Goal: Navigation & Orientation: Find specific page/section

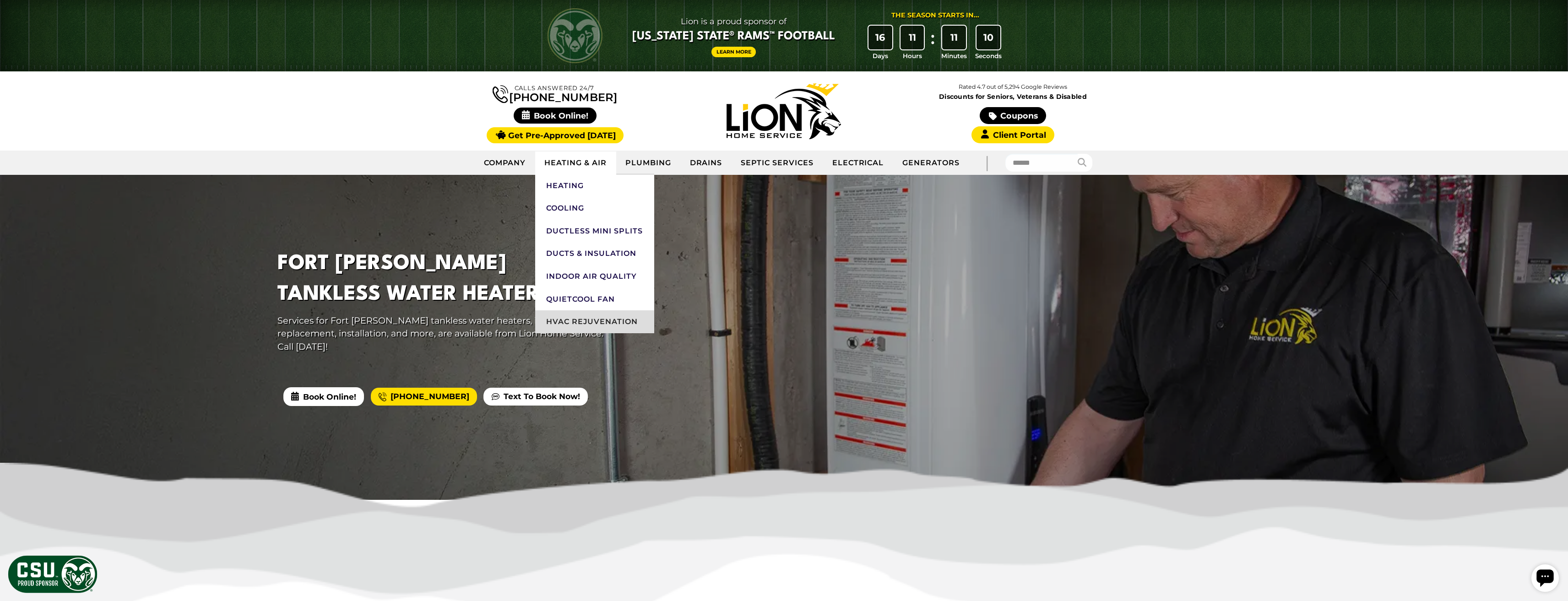
click at [574, 324] on link "HVAC Rejuvenation" at bounding box center [595, 322] width 119 height 23
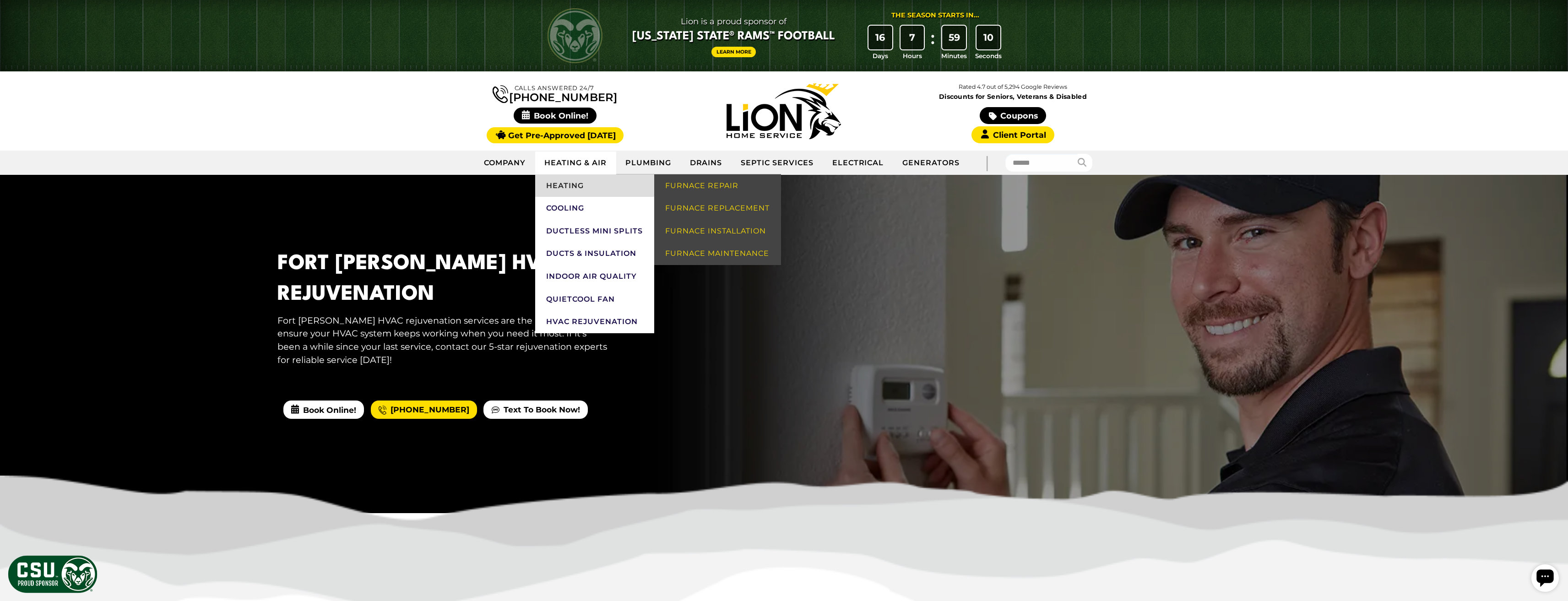
click at [580, 185] on link "Heating" at bounding box center [595, 186] width 119 height 23
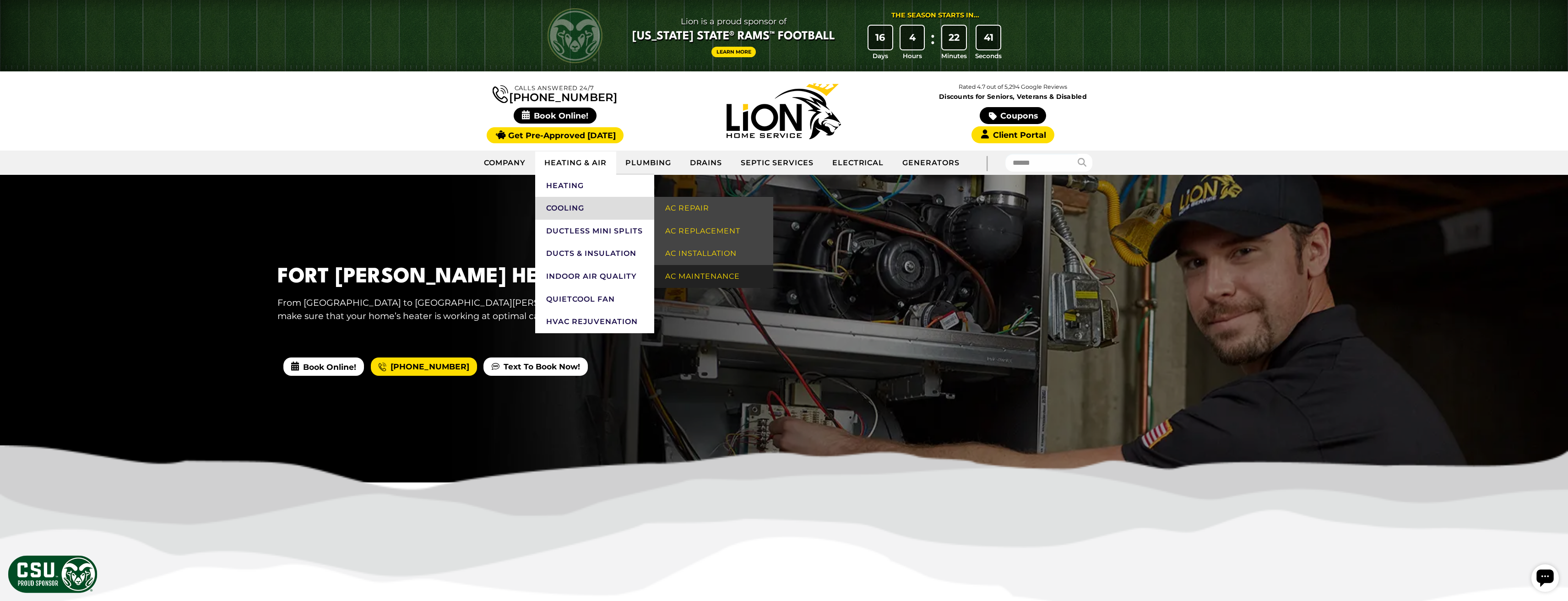
click at [719, 274] on link "AC Maintenance" at bounding box center [714, 276] width 119 height 23
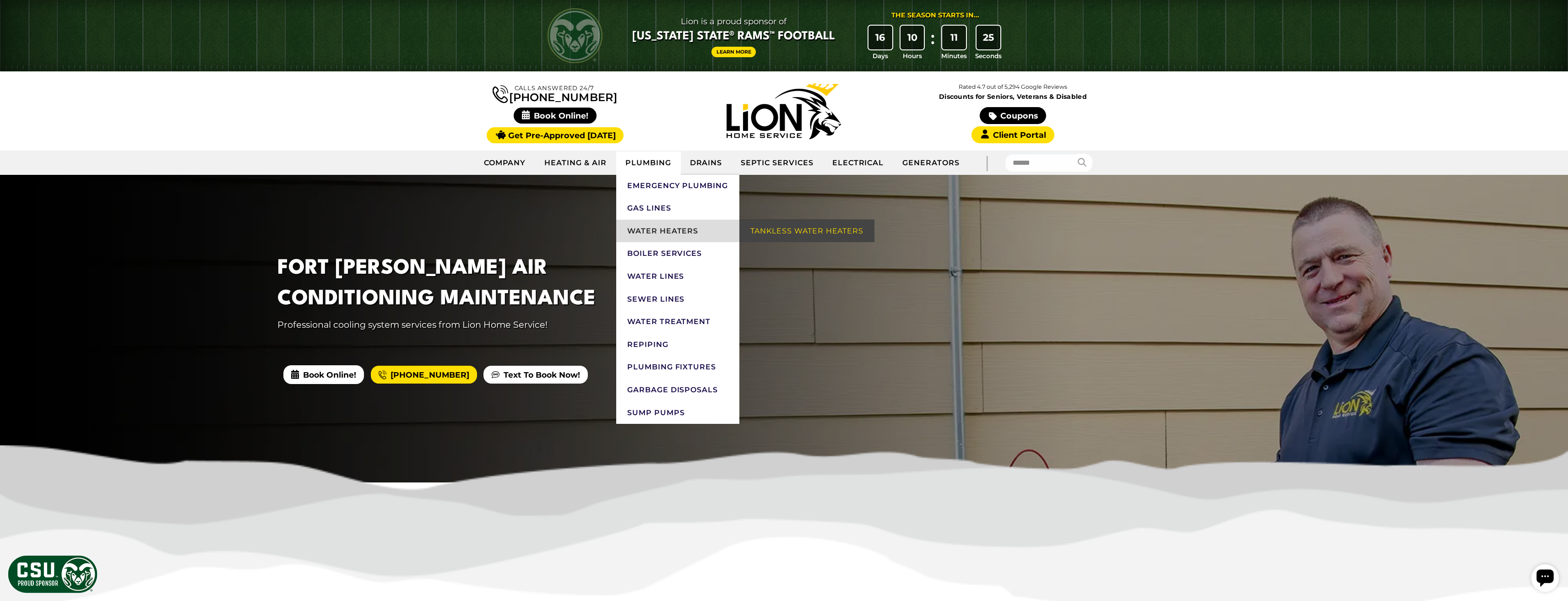
click at [695, 235] on link "Water Heaters" at bounding box center [677, 231] width 123 height 23
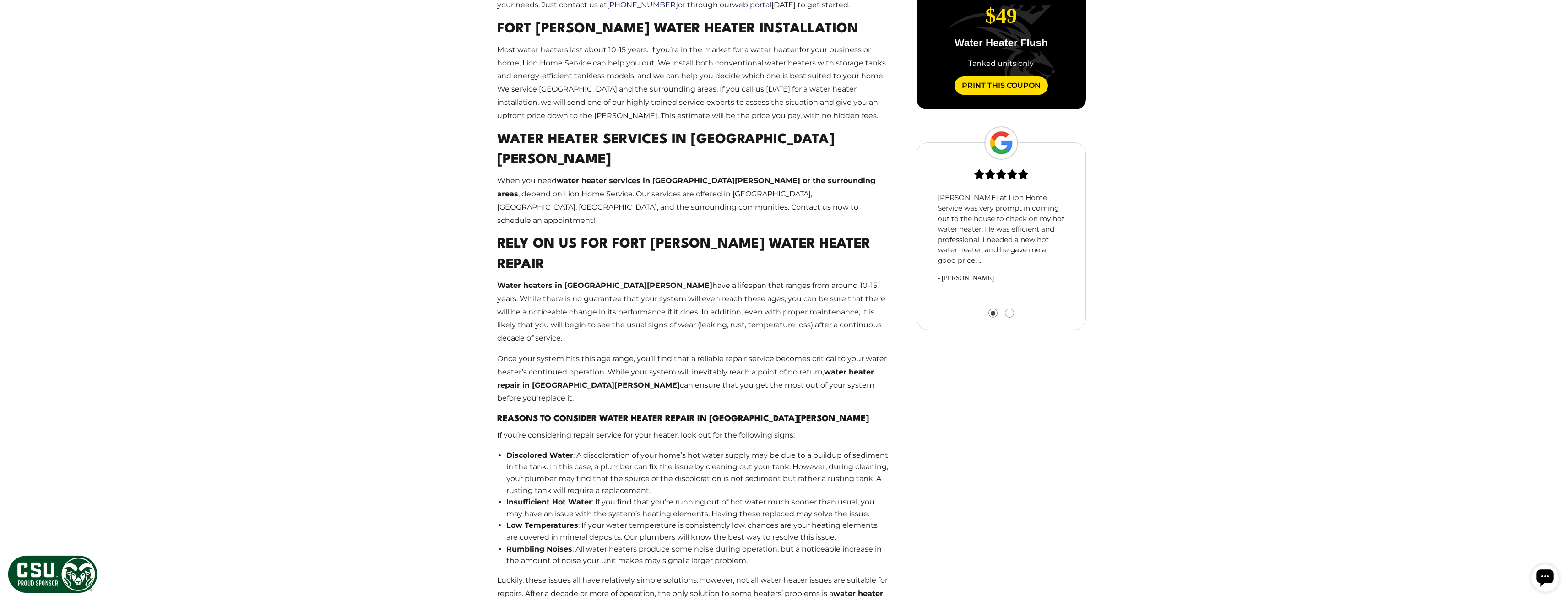
scroll to position [915, 0]
